Goal: Task Accomplishment & Management: Use online tool/utility

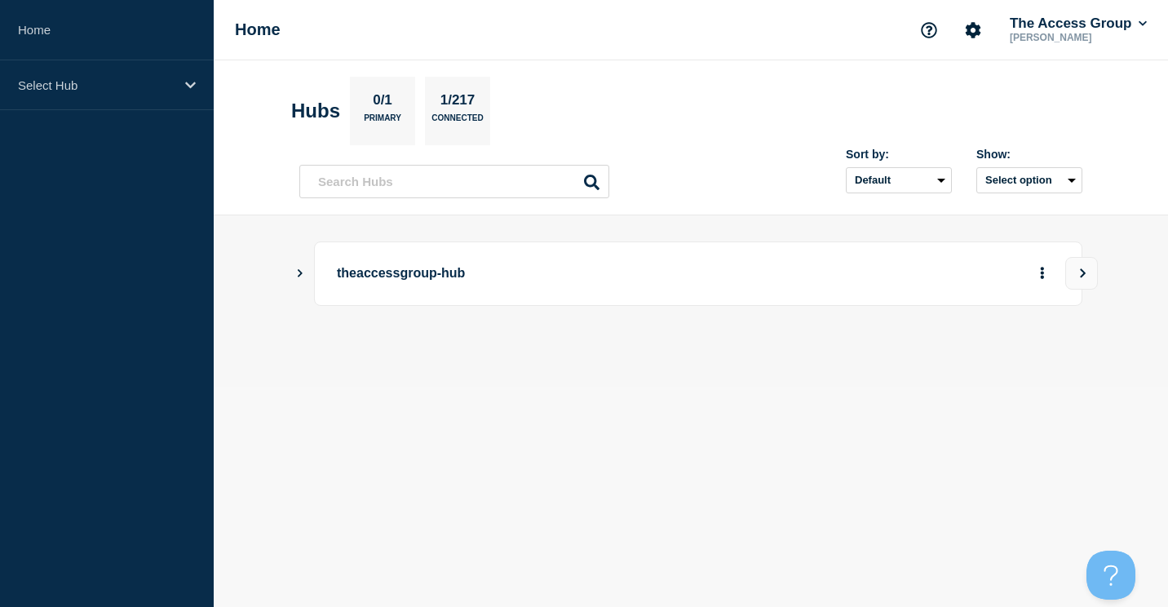
click at [385, 275] on p "theaccessgroup-hub" at bounding box center [562, 274] width 451 height 30
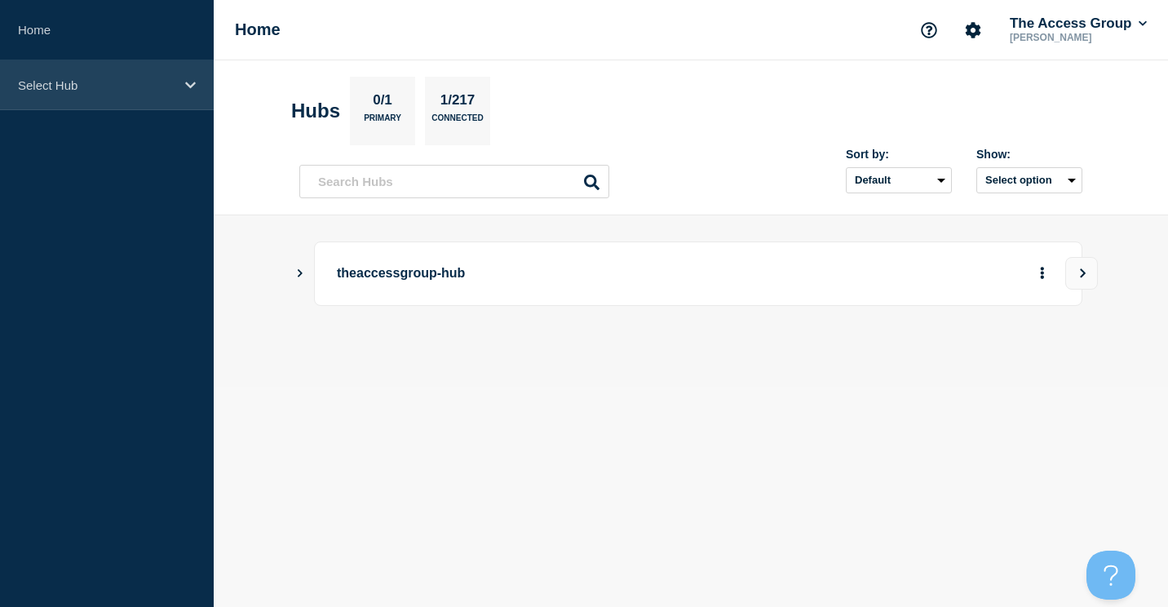
click at [66, 78] on p "Select Hub" at bounding box center [96, 85] width 157 height 14
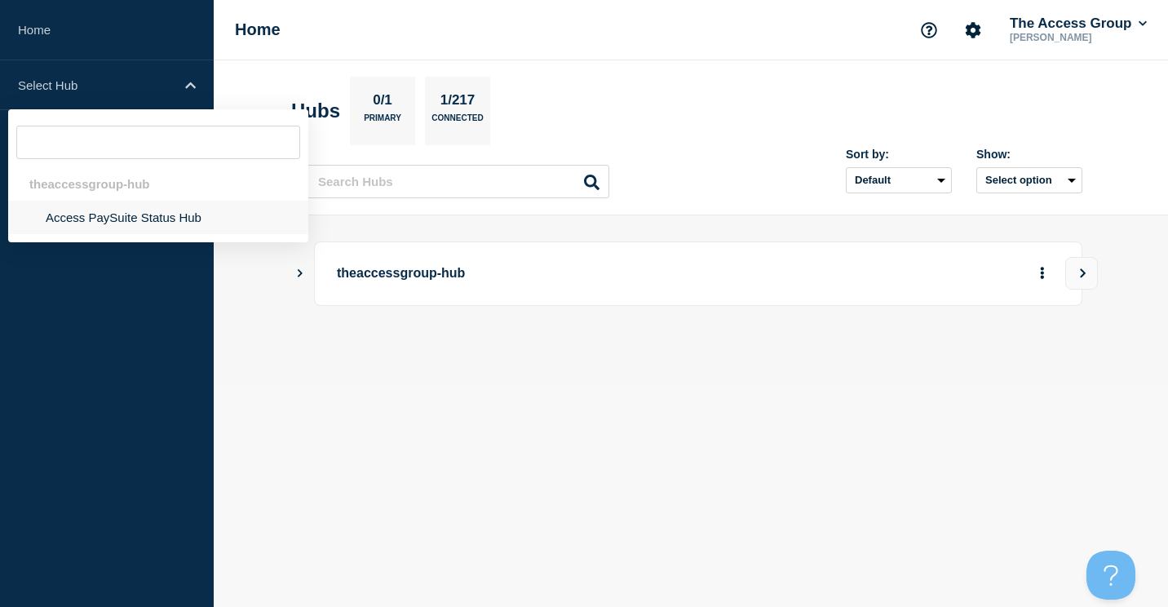
click at [102, 221] on li "Access PaySuite Status Hub" at bounding box center [158, 217] width 300 height 33
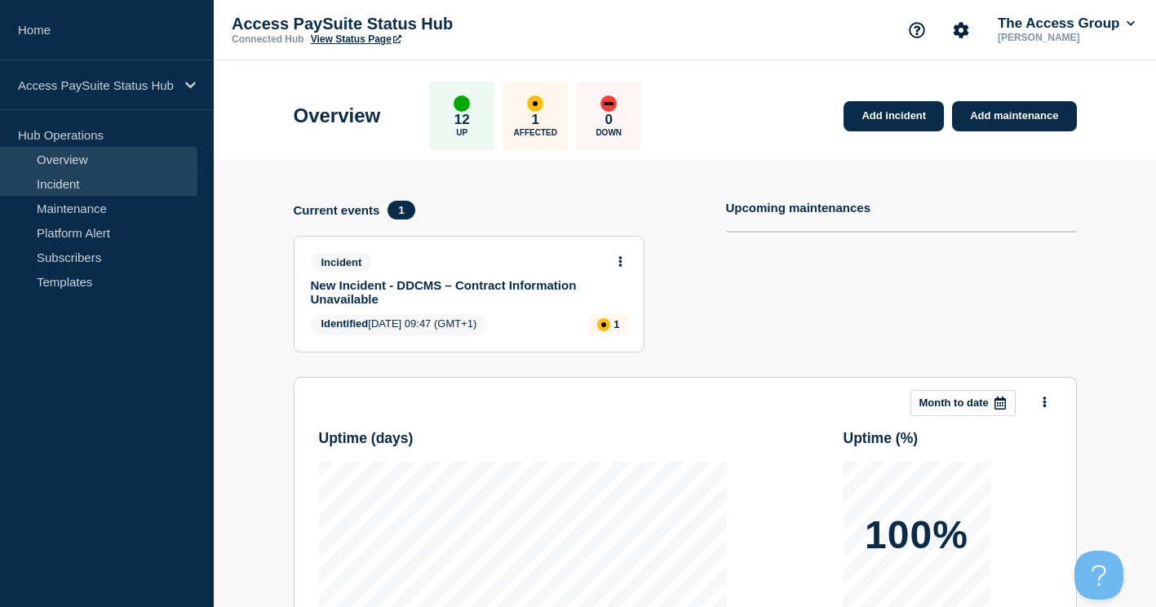
click at [60, 184] on link "Incident" at bounding box center [98, 183] width 197 height 24
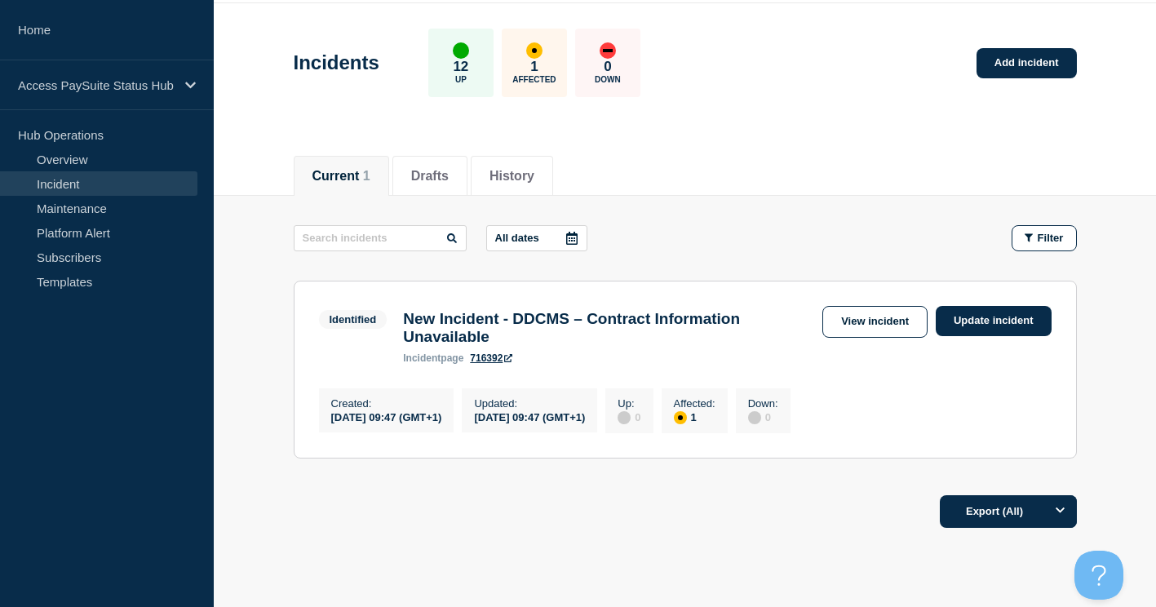
scroll to position [82, 0]
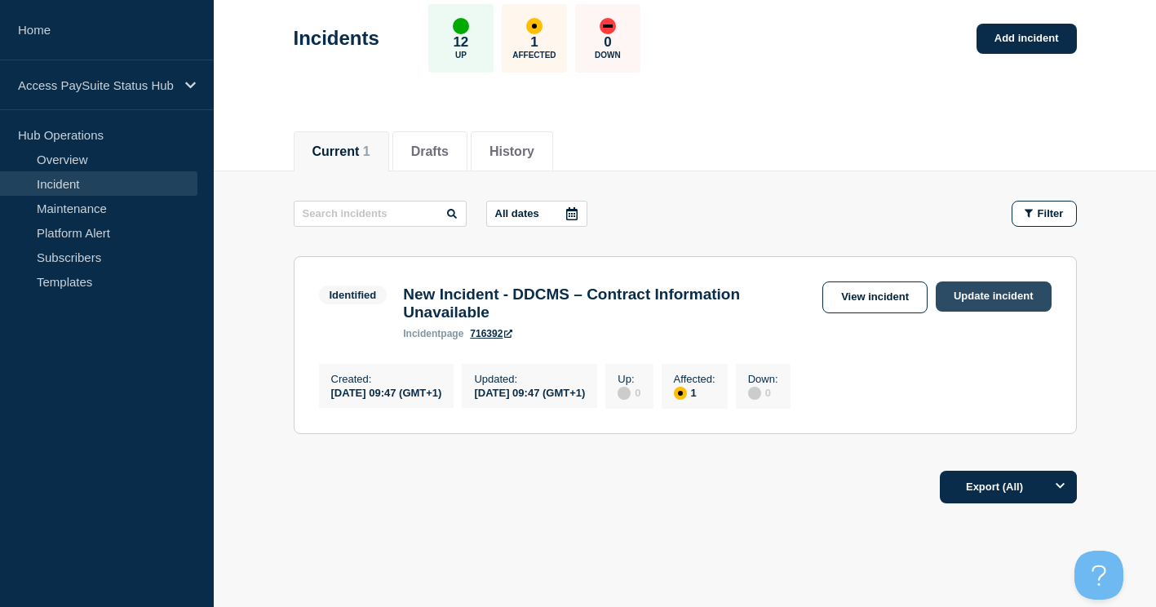
click at [991, 296] on link "Update incident" at bounding box center [994, 296] width 116 height 30
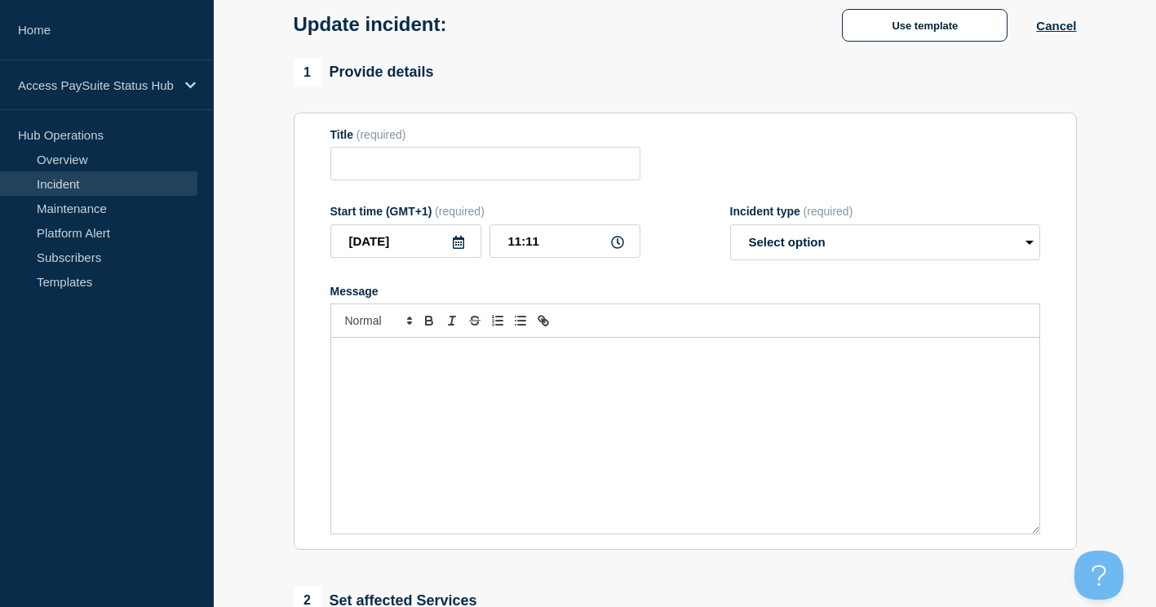
type input "New Incident - DDCMS – Contract Information Unavailable"
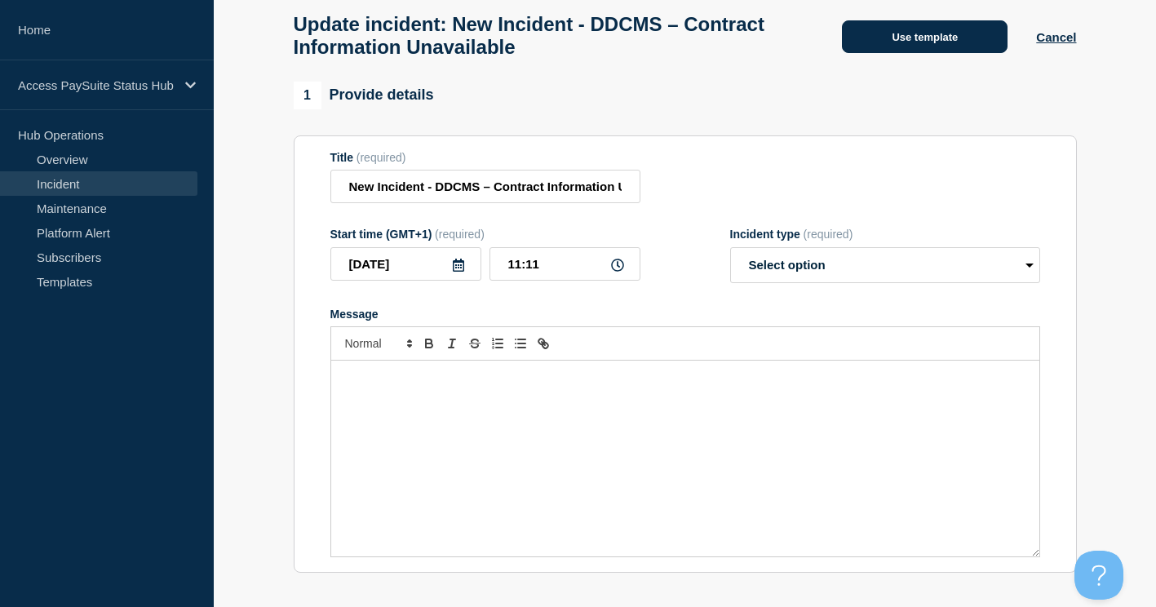
click at [923, 47] on button "Use template" at bounding box center [925, 36] width 166 height 33
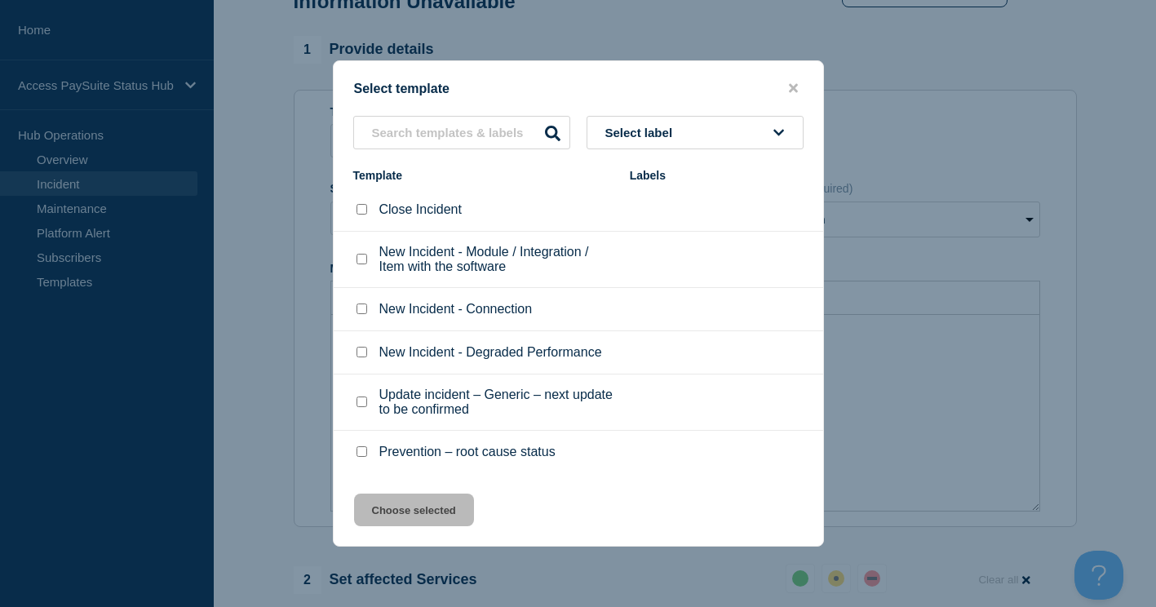
scroll to position [163, 0]
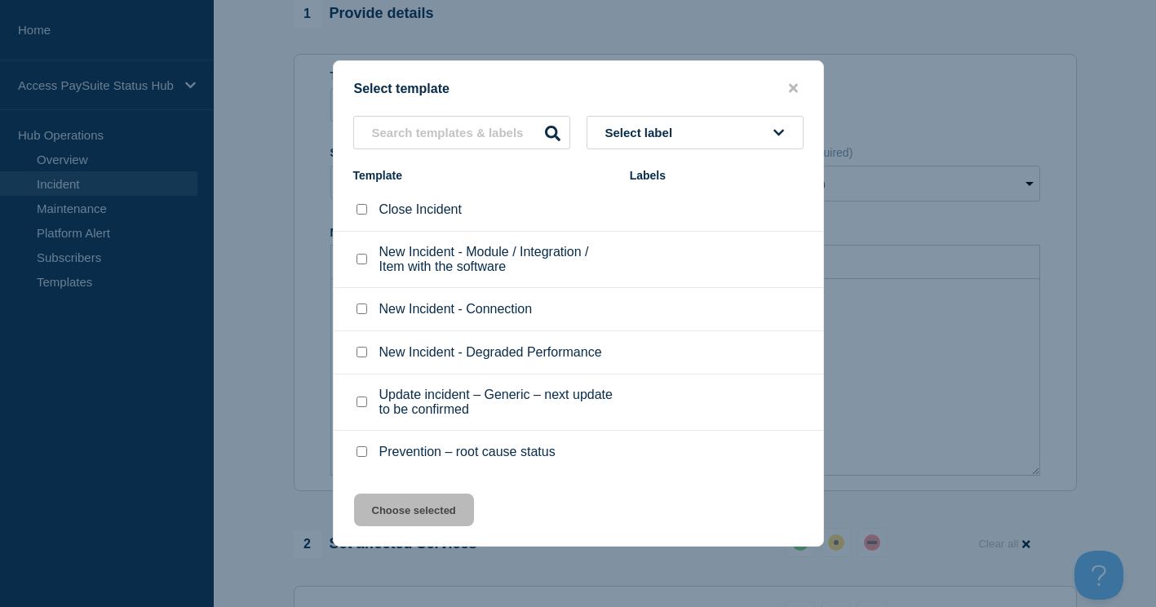
click at [360, 402] on input "Update incident – Generic – next update to be confirmed checkbox" at bounding box center [361, 401] width 11 height 11
checkbox input "true"
click at [429, 506] on button "Choose selected" at bounding box center [414, 509] width 120 height 33
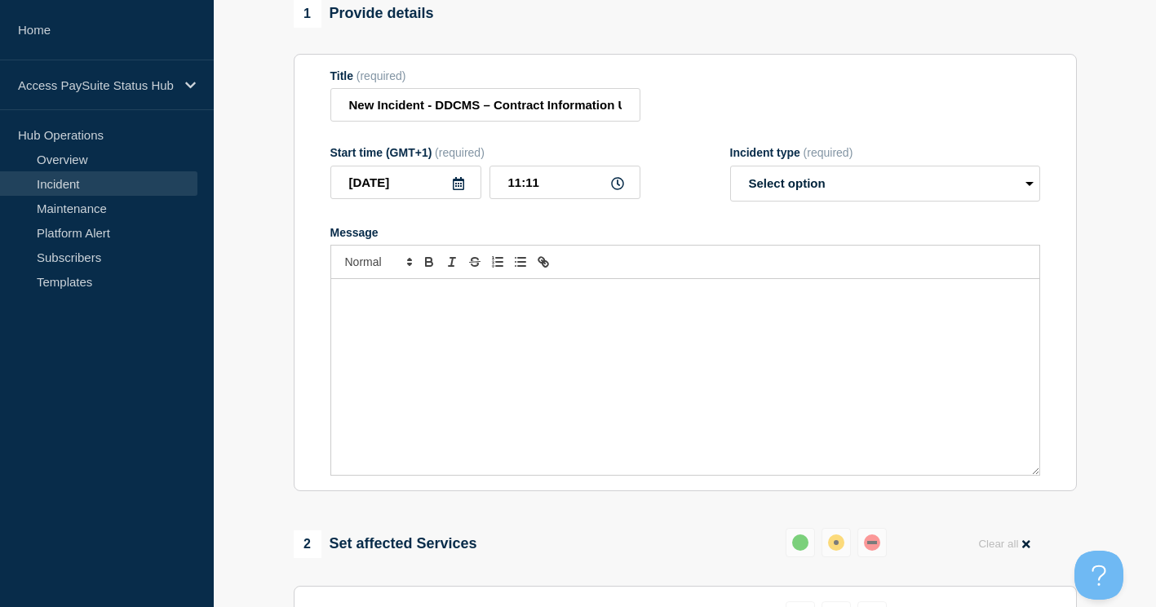
select select "investigating"
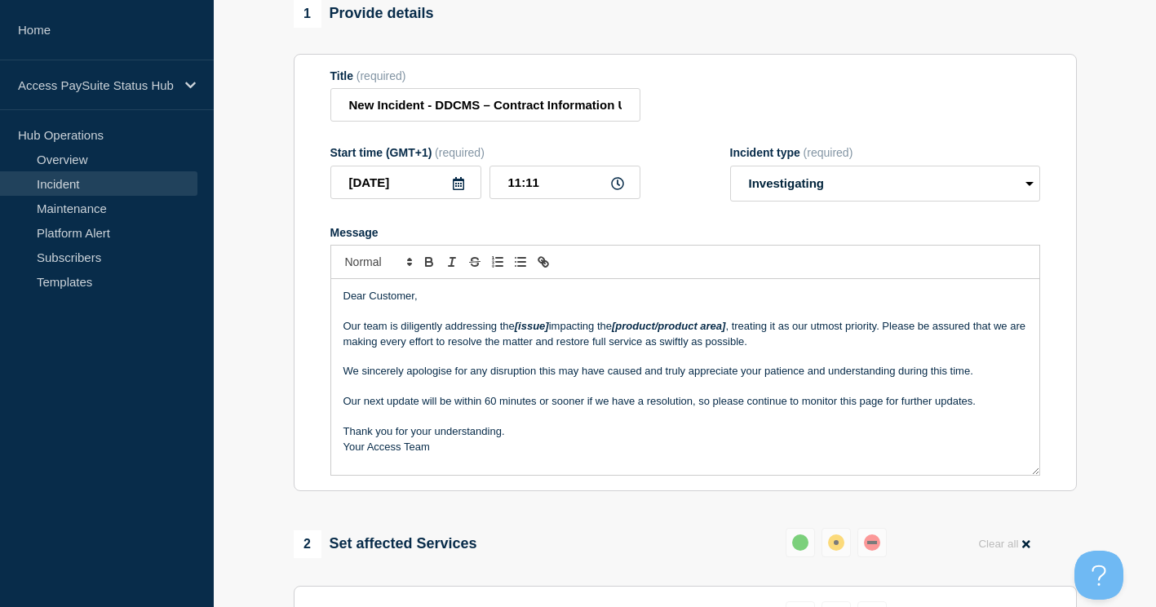
click at [520, 332] on em "[issue]" at bounding box center [532, 326] width 34 height 12
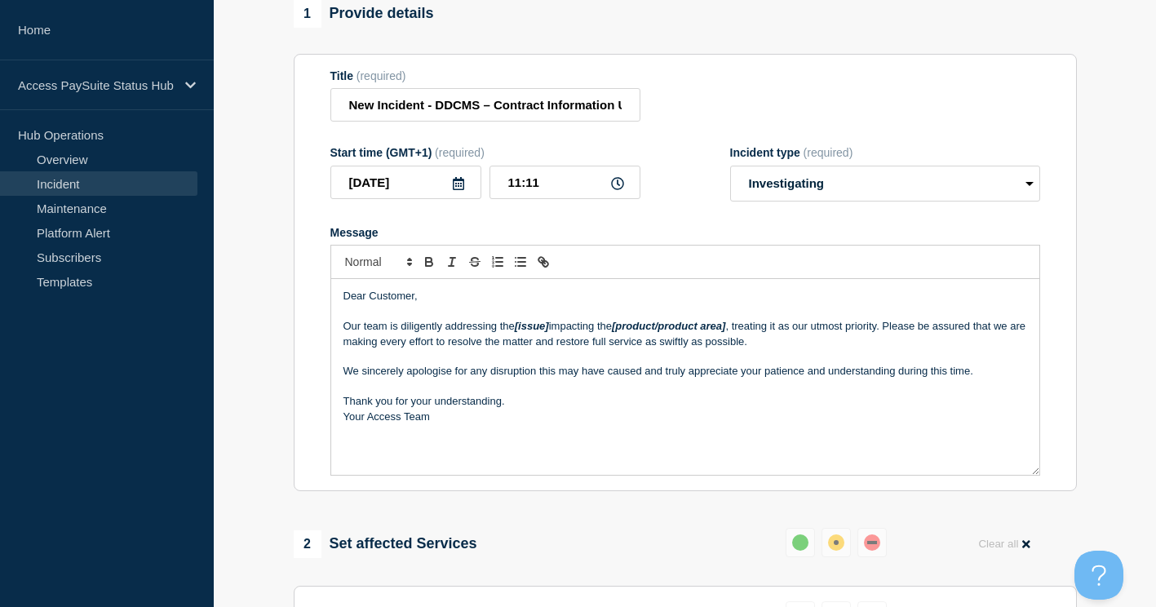
click at [949, 330] on p "Our team is diligently addressing the [issue] impacting the [product/product ar…" at bounding box center [685, 334] width 684 height 30
click at [892, 330] on p "Our team is diligently addressing the [issue] impacting the [product/product ar…" at bounding box center [685, 334] width 684 height 30
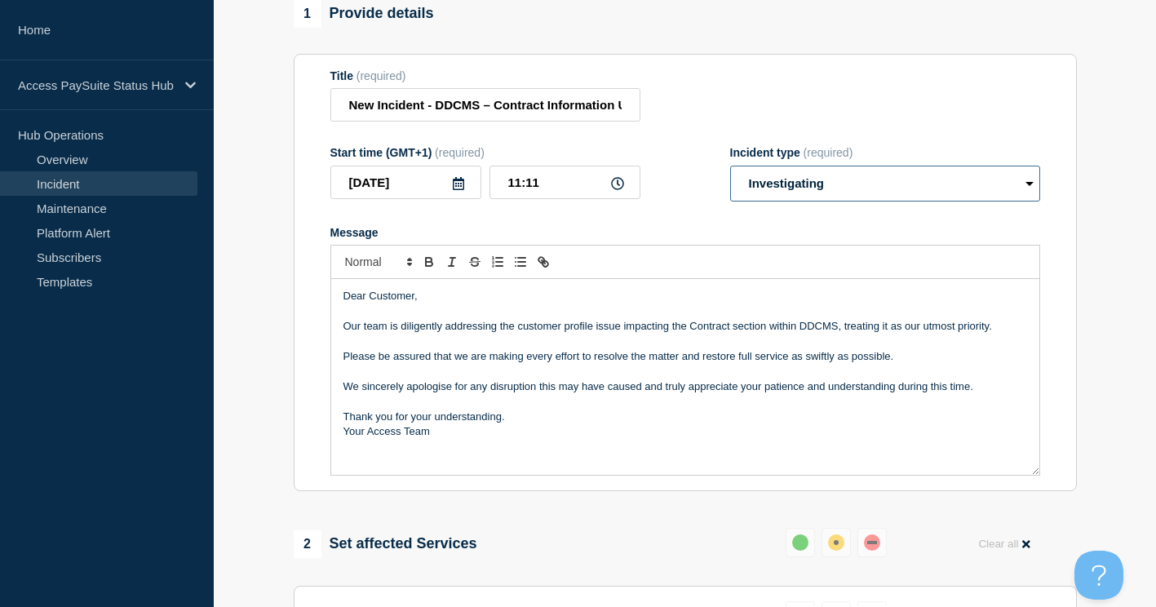
click at [907, 193] on select "Select option Investigating Identified Monitoring Resolved" at bounding box center [885, 184] width 310 height 36
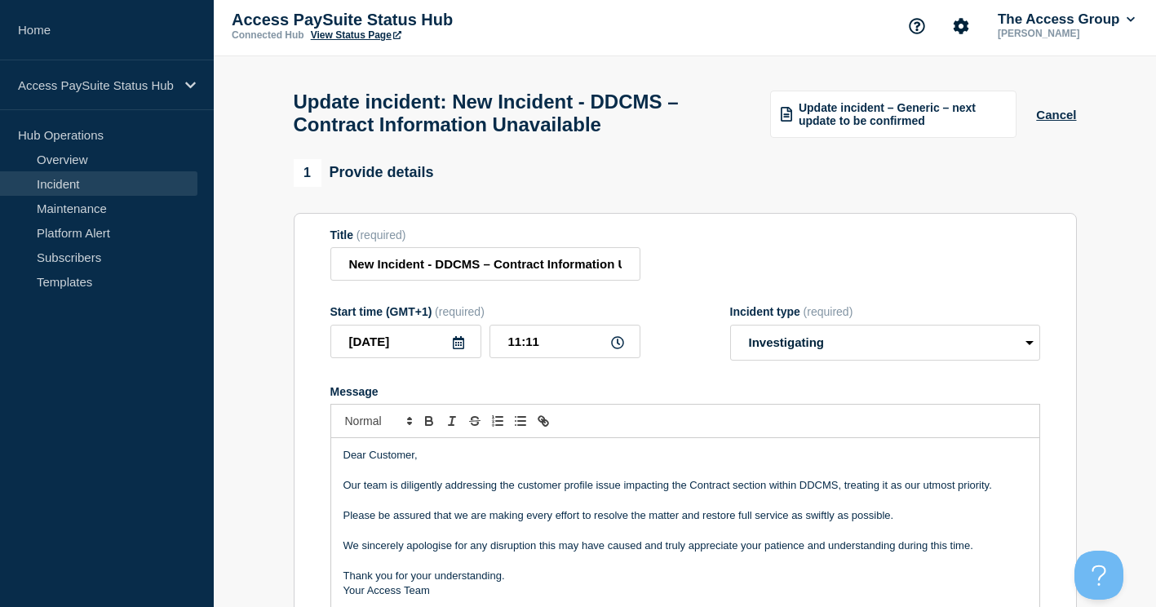
scroll to position [0, 0]
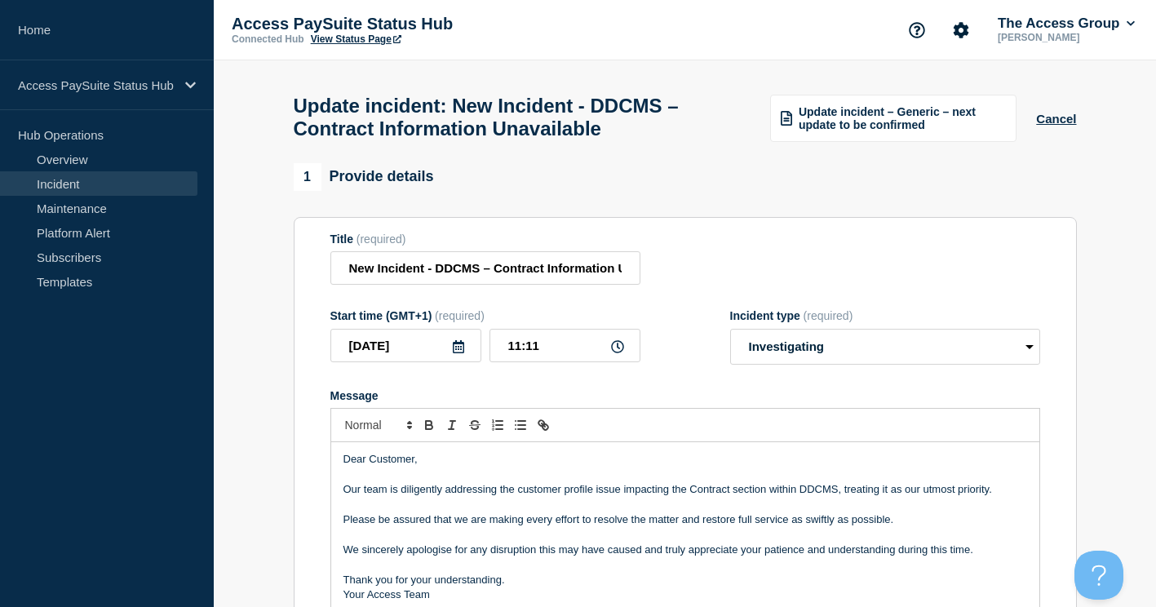
drag, startPoint x: 592, startPoint y: 498, endPoint x: 829, endPoint y: 604, distance: 259.2
click at [592, 497] on p "Our team is diligently addressing the customer profile issue impacting the Cont…" at bounding box center [685, 489] width 684 height 15
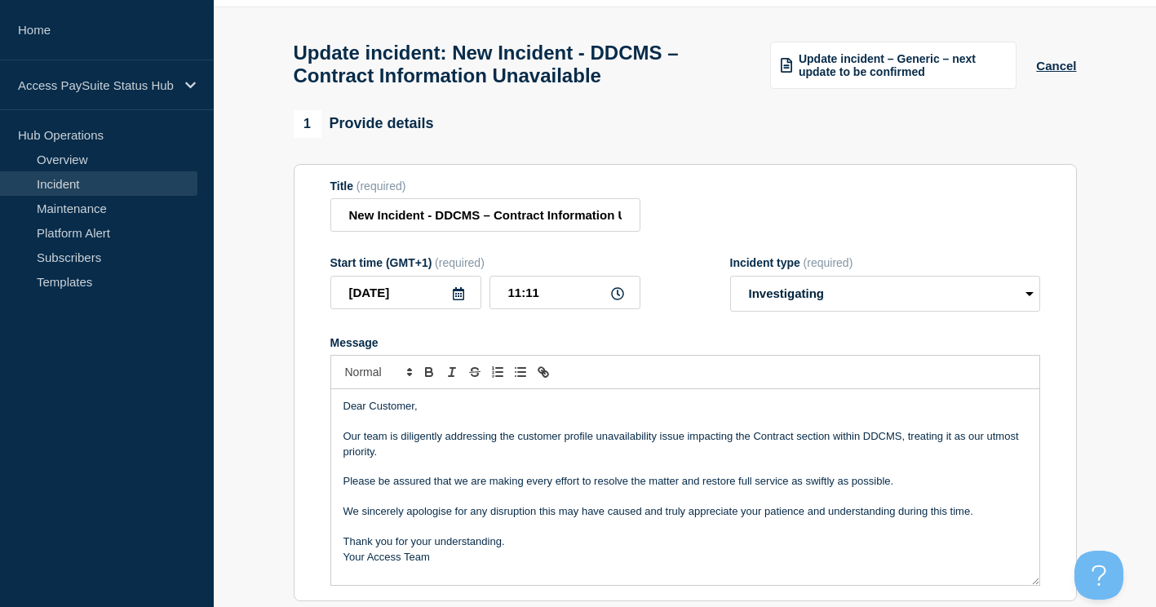
scroll to position [82, 0]
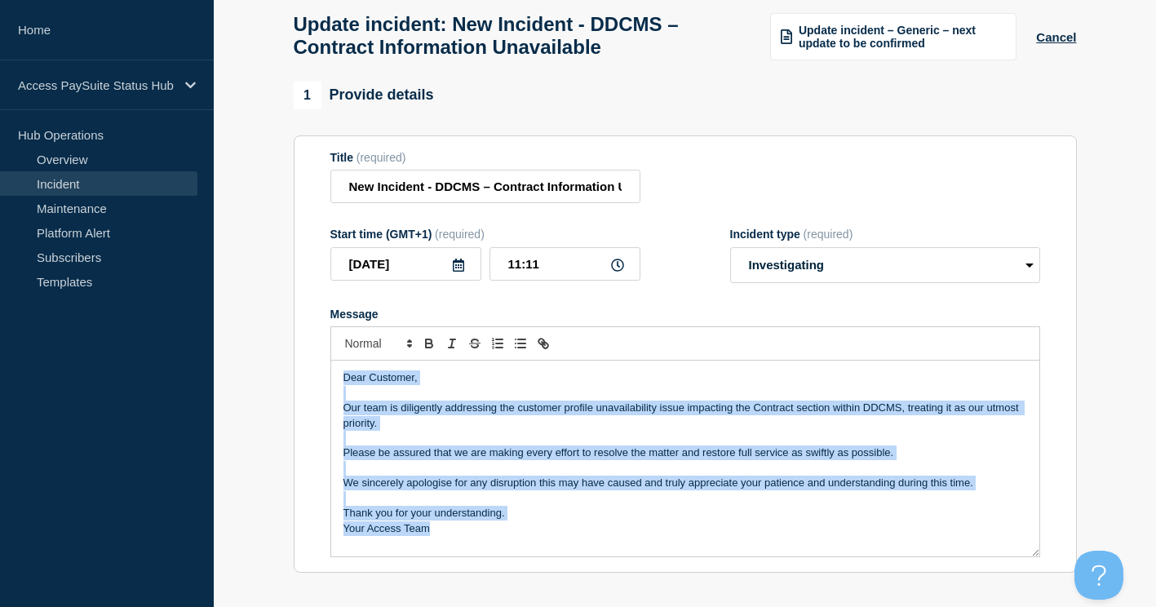
drag, startPoint x: 436, startPoint y: 539, endPoint x: 342, endPoint y: 383, distance: 181.9
click at [342, 383] on div "Dear Customer, Our team is diligently addressing the customer profile unavailab…" at bounding box center [685, 459] width 708 height 196
copy div "Dear Customer, Our team is diligently addressing the customer profile unavailab…"
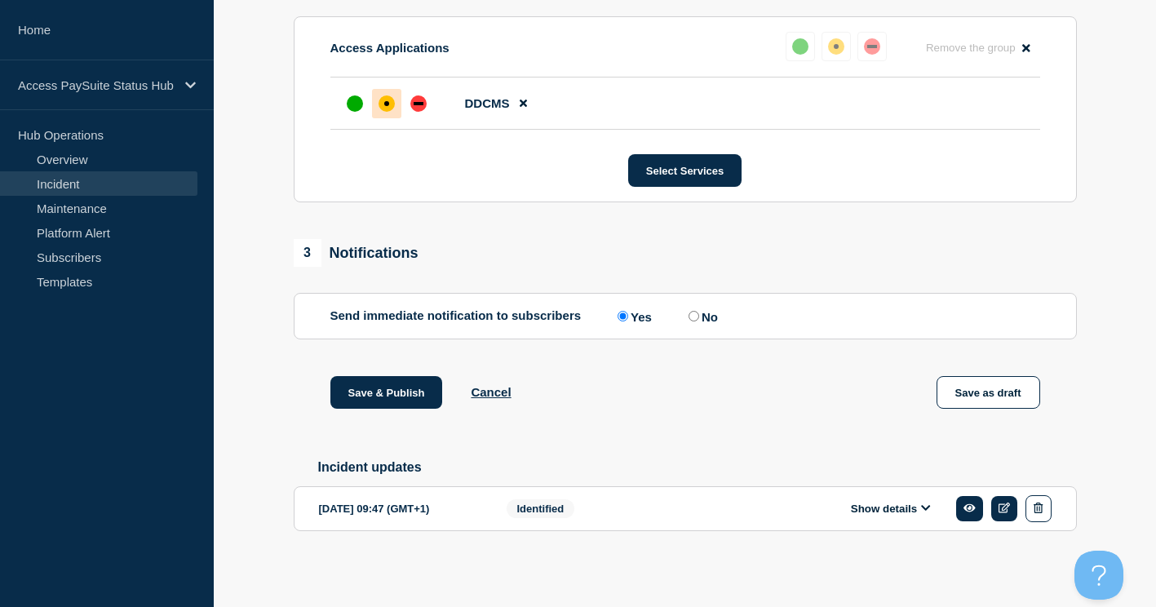
scroll to position [745, 0]
click at [376, 387] on button "Save & Publish" at bounding box center [386, 392] width 113 height 33
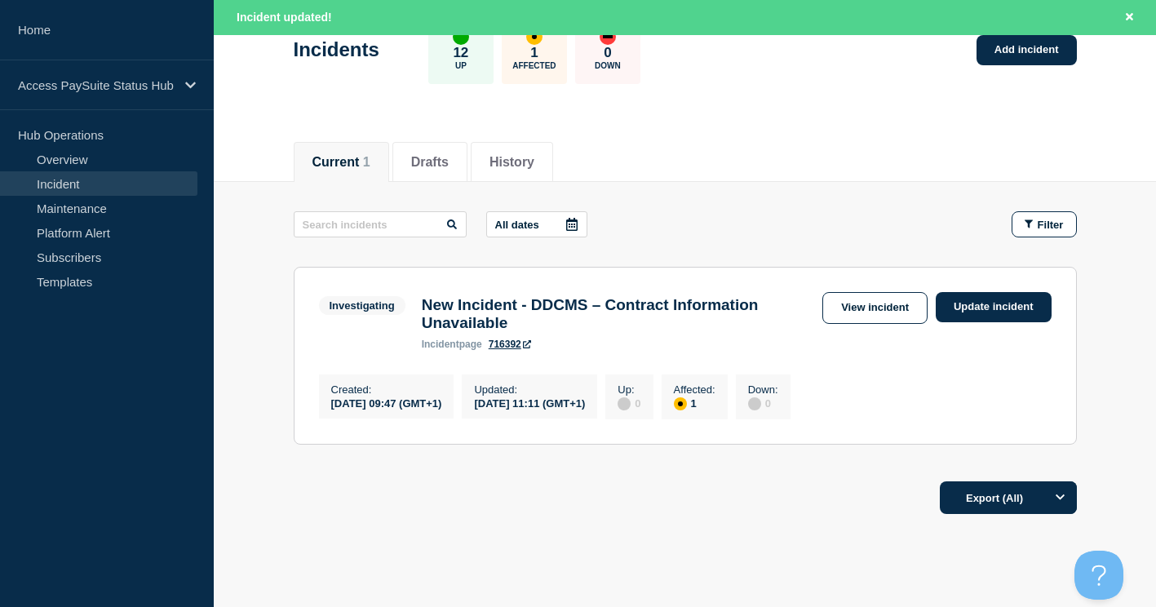
scroll to position [163, 0]
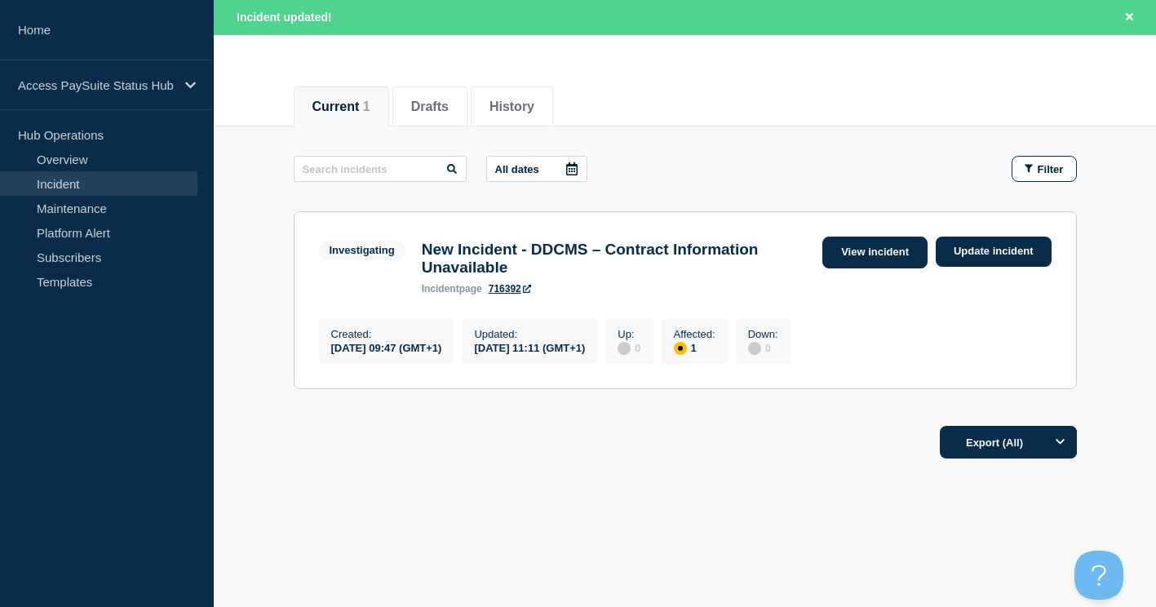
click at [874, 242] on link "View incident" at bounding box center [874, 253] width 105 height 32
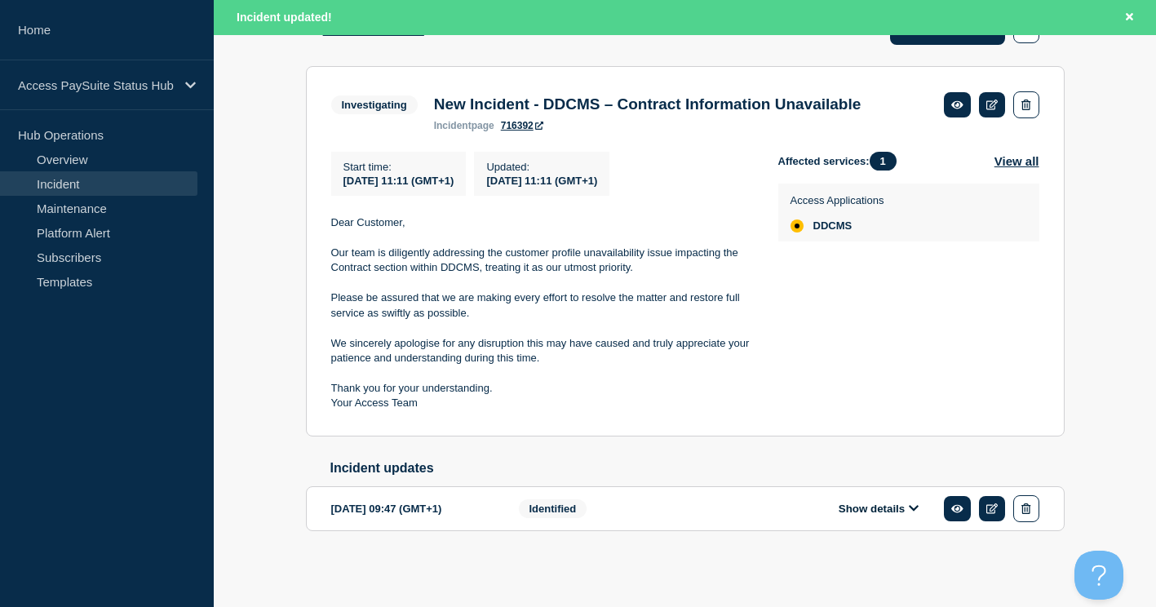
scroll to position [304, 0]
click at [870, 508] on button "Show details" at bounding box center [879, 509] width 90 height 14
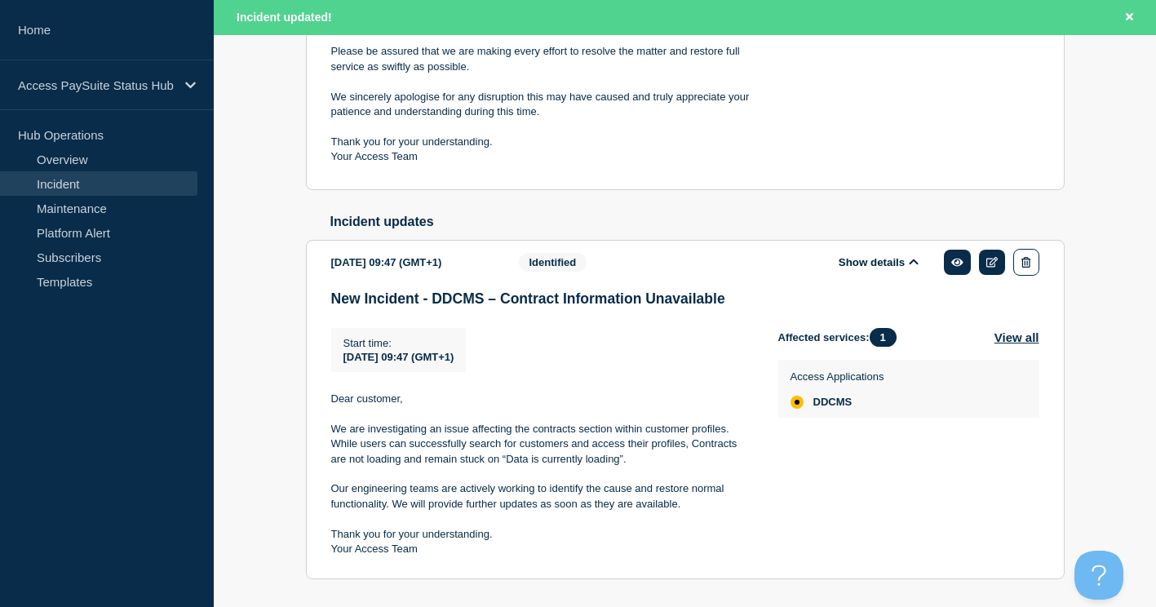
scroll to position [438, 0]
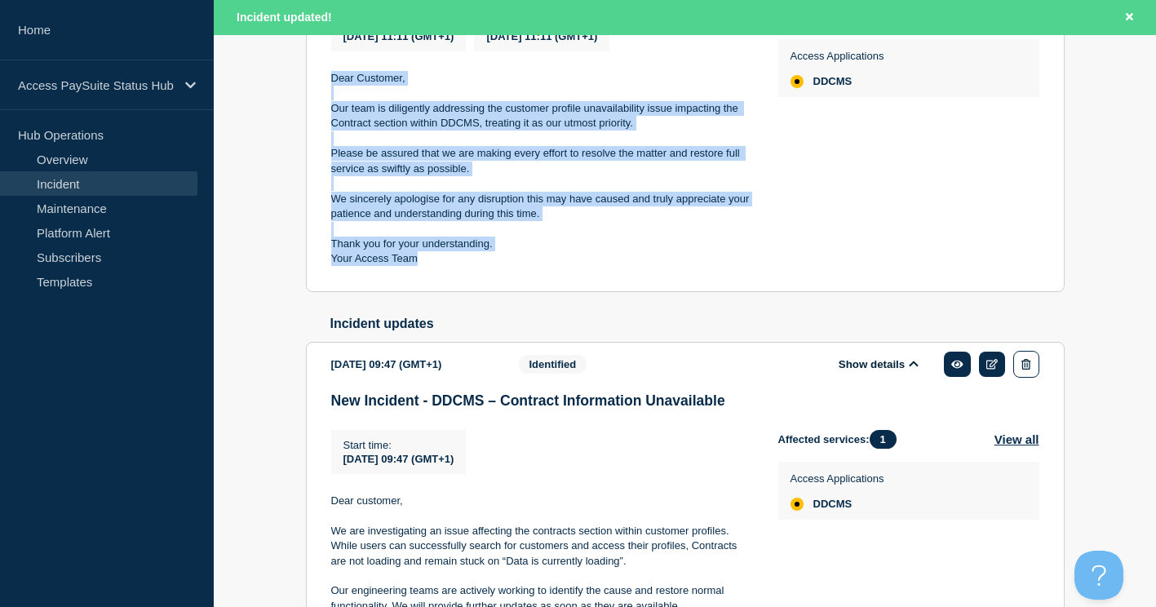
drag, startPoint x: 432, startPoint y: 267, endPoint x: 323, endPoint y: 89, distance: 208.7
click at [323, 89] on section "Investigating New Incident - DDCMS – Contract Information Unavailable incident …" at bounding box center [685, 107] width 759 height 370
copy div "Dear Customer, Our team is diligently addressing the customer profile unavailab…"
